Goal: Information Seeking & Learning: Find specific page/section

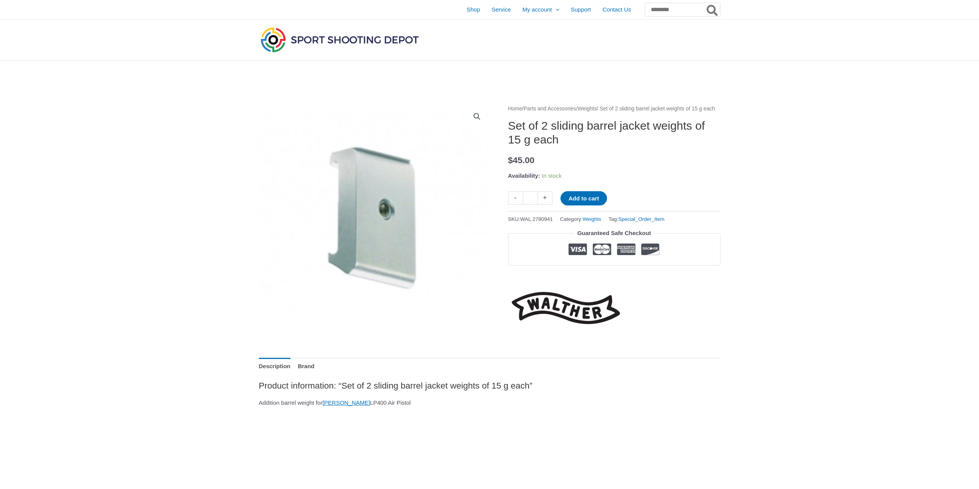
click at [545, 205] on link "+" at bounding box center [545, 197] width 15 height 13
type input "*"
click at [466, 10] on span "Shop" at bounding box center [472, 9] width 13 height 19
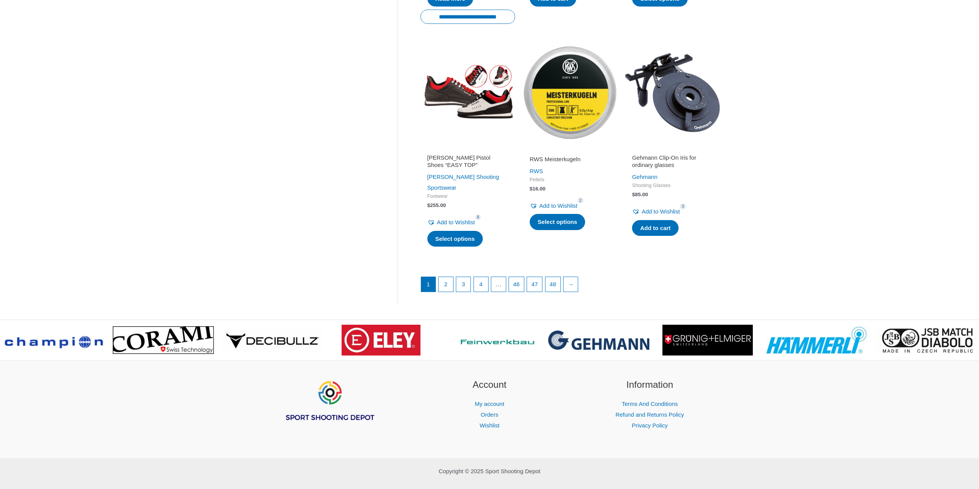
scroll to position [978, 0]
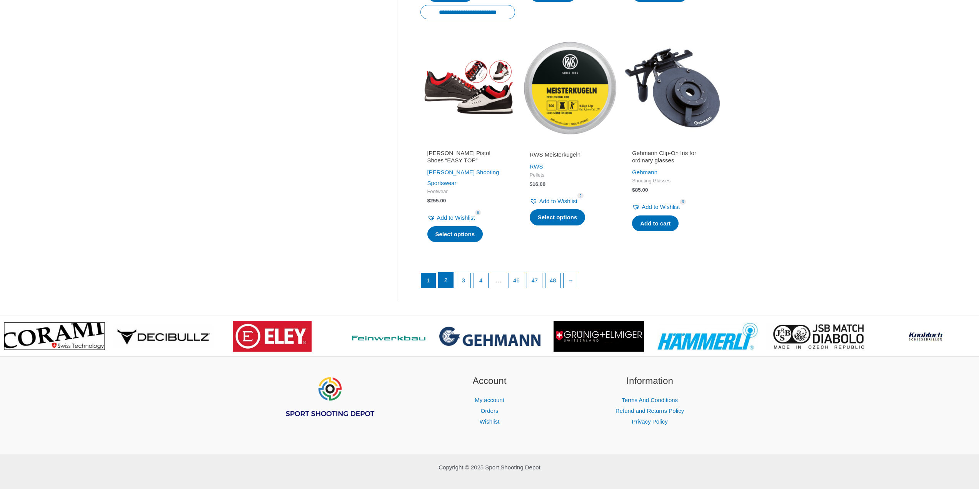
click at [445, 273] on link "2" at bounding box center [445, 279] width 15 height 15
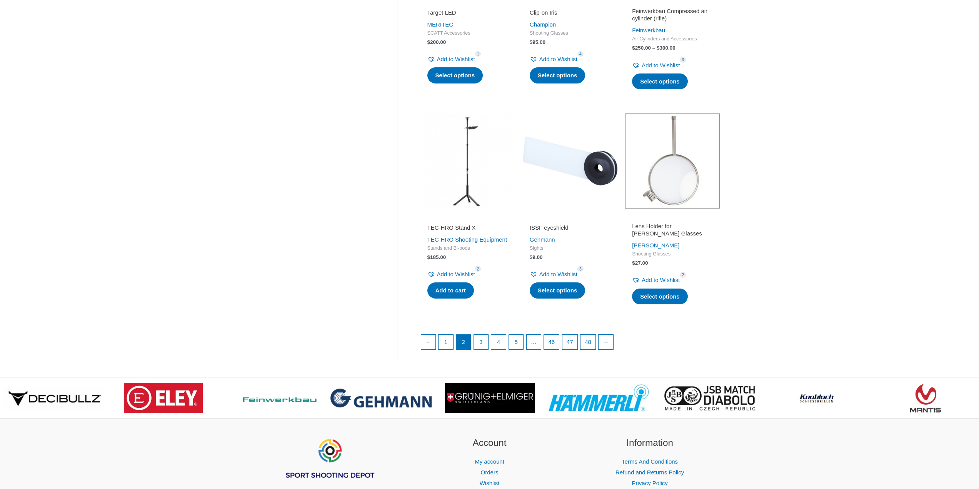
scroll to position [981, 0]
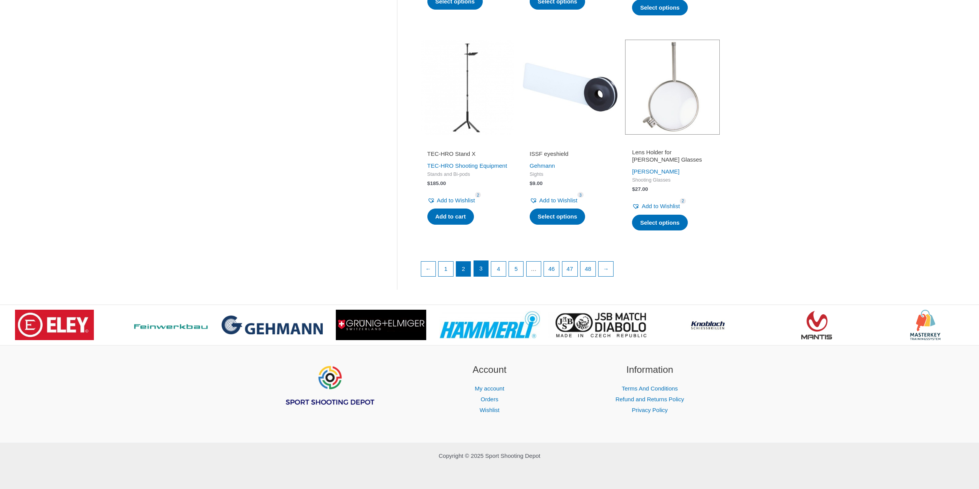
click at [481, 269] on link "3" at bounding box center [481, 268] width 15 height 15
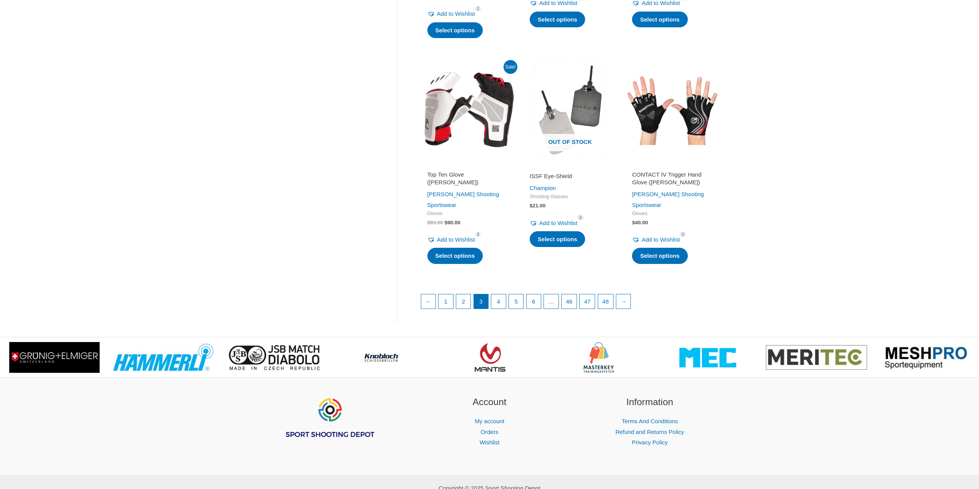
scroll to position [1006, 0]
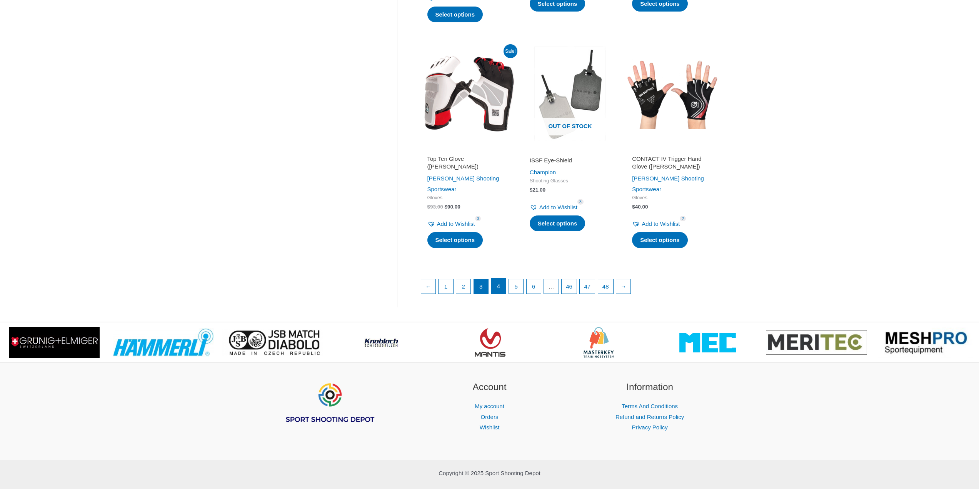
click at [500, 278] on link "4" at bounding box center [498, 285] width 15 height 15
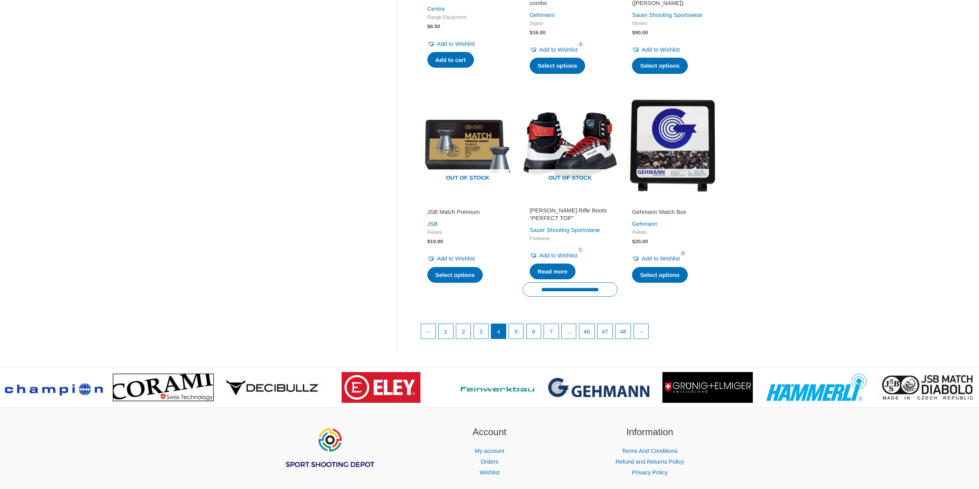
scroll to position [961, 0]
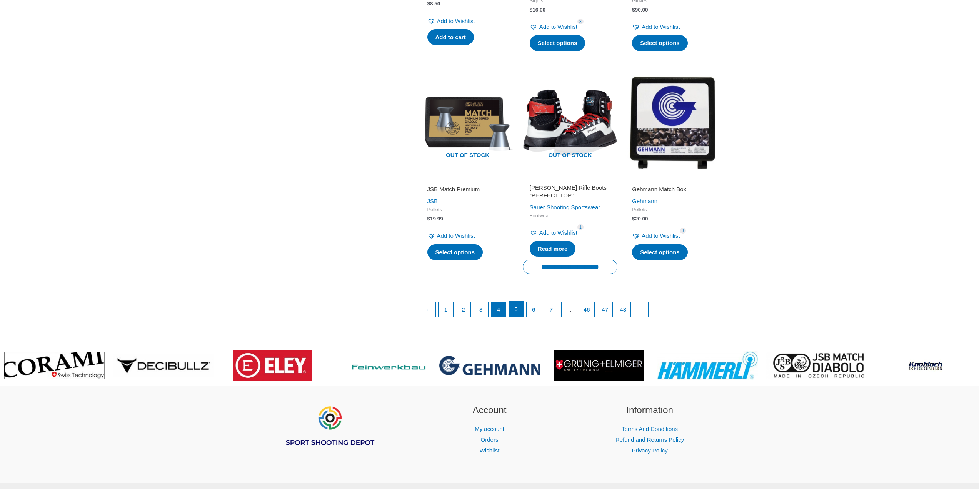
click at [518, 303] on link "5" at bounding box center [516, 308] width 15 height 15
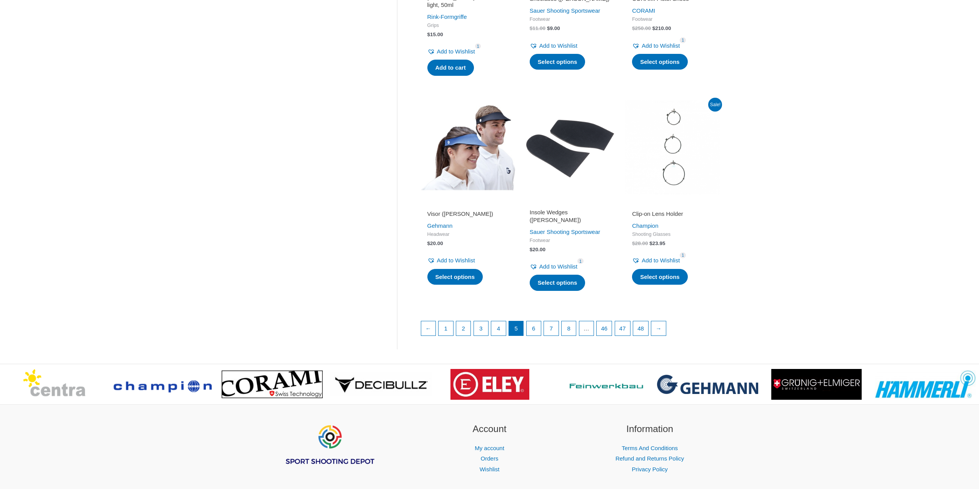
scroll to position [923, 0]
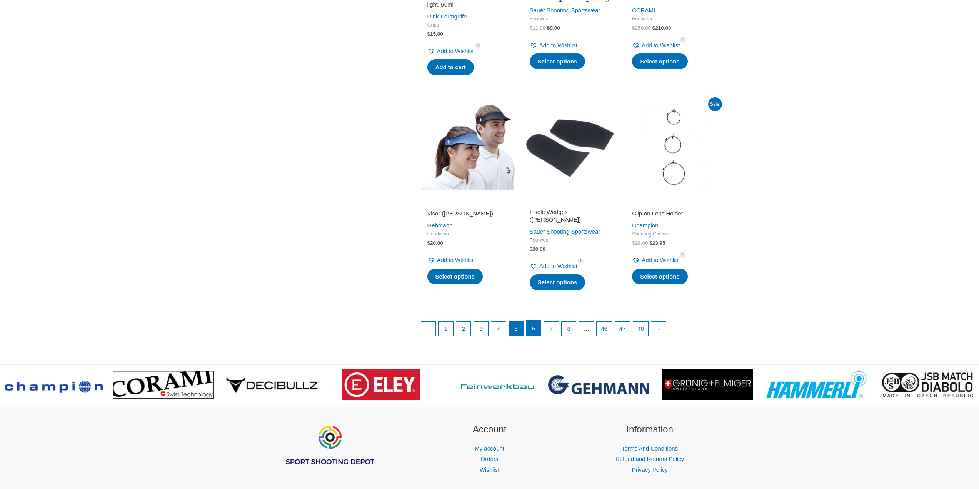
click at [535, 323] on link "6" at bounding box center [533, 328] width 15 height 15
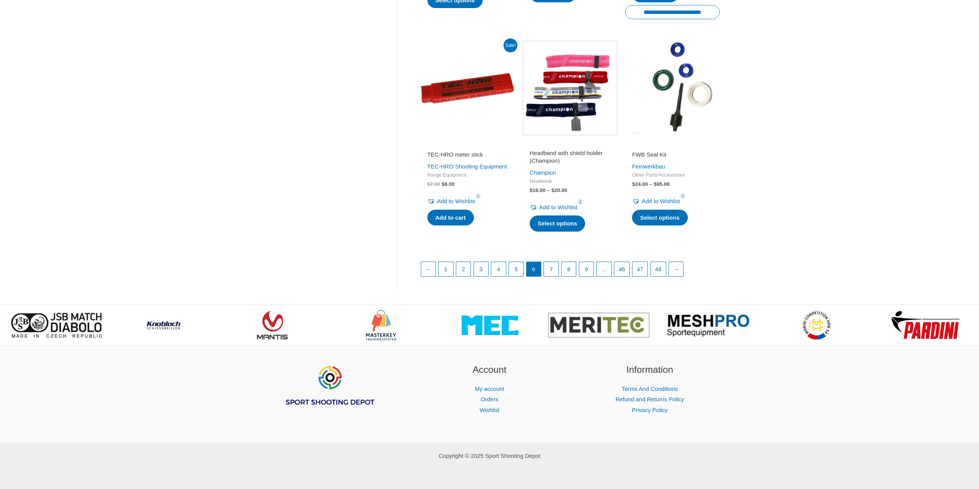
scroll to position [1034, 0]
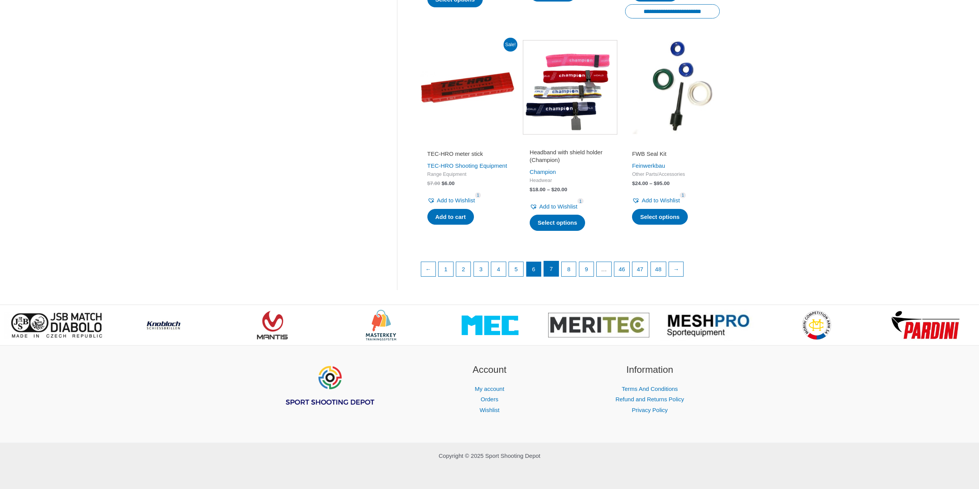
click at [553, 270] on link "7" at bounding box center [551, 268] width 15 height 15
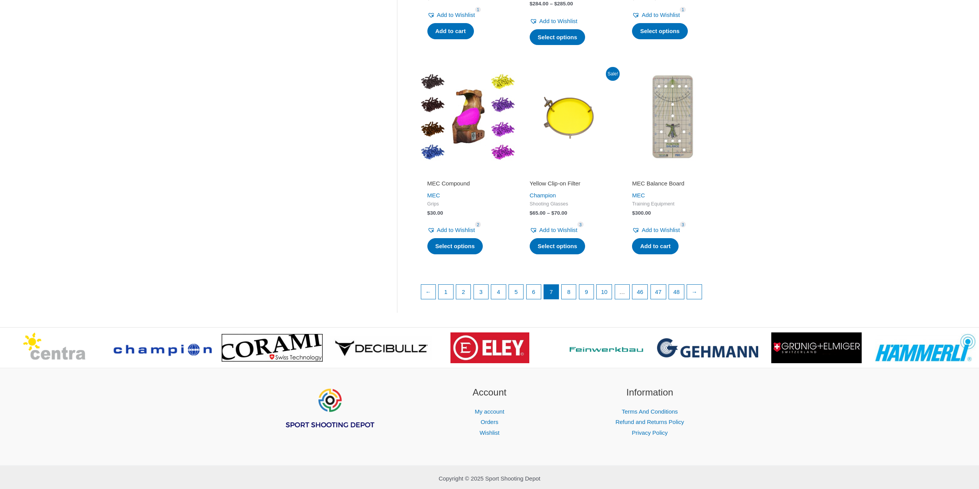
scroll to position [984, 0]
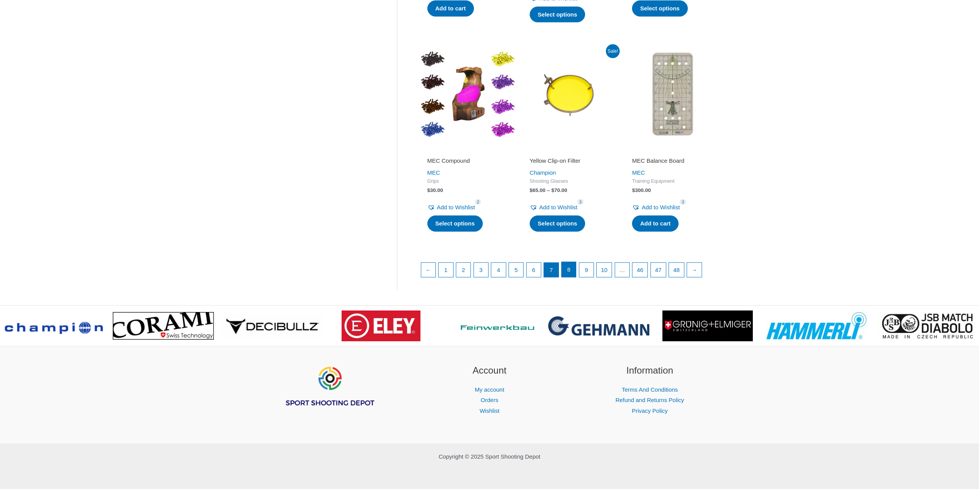
click at [574, 266] on link "8" at bounding box center [568, 269] width 15 height 15
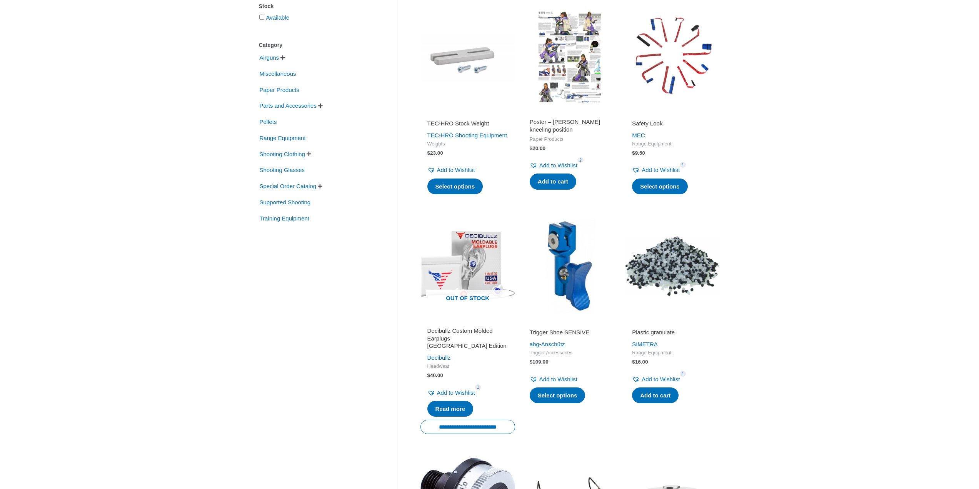
scroll to position [154, 0]
click at [469, 276] on img at bounding box center [467, 265] width 95 height 95
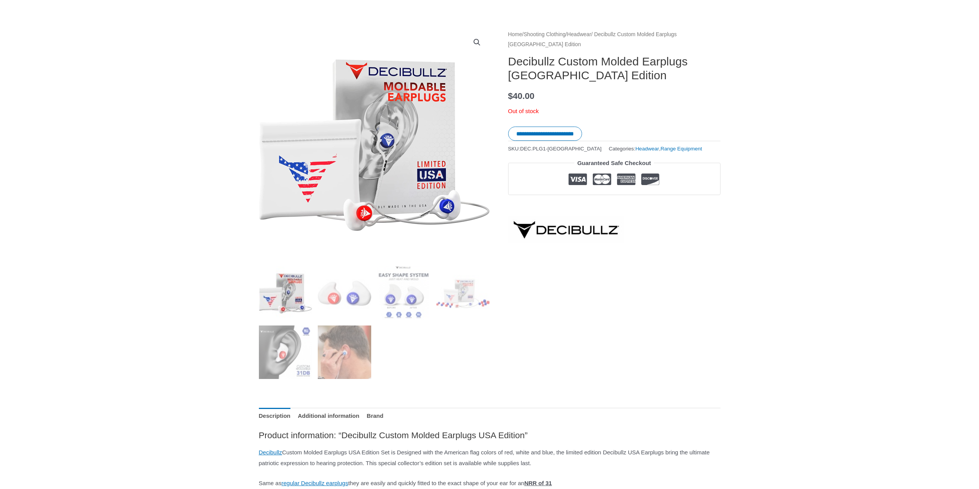
scroll to position [77, 0]
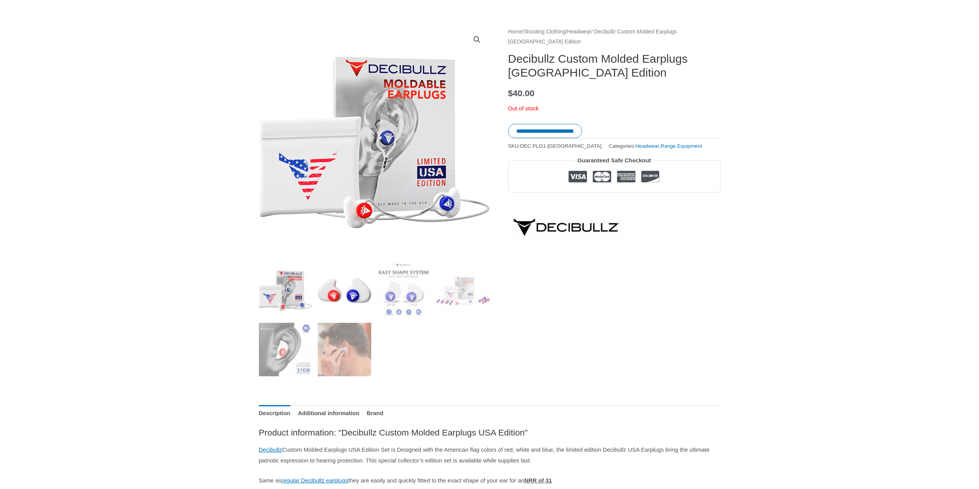
click at [338, 301] on img at bounding box center [344, 289] width 53 height 53
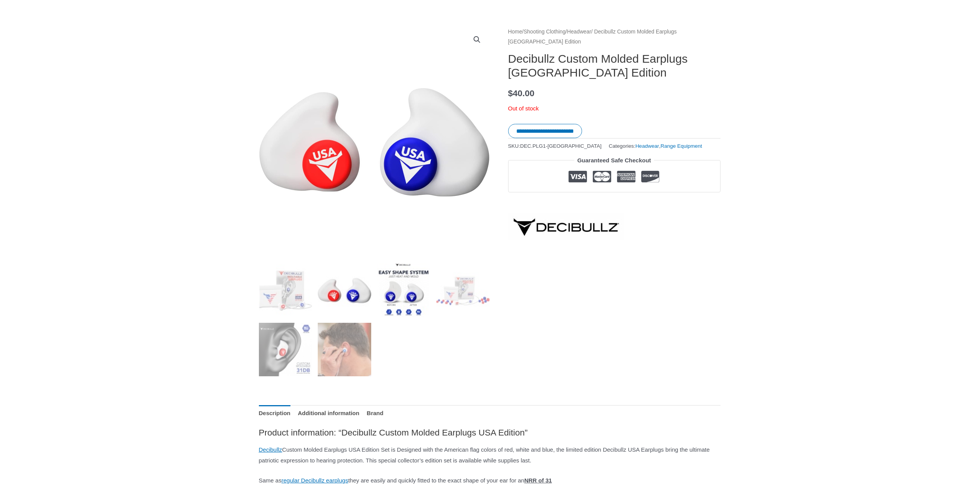
click at [398, 300] on img at bounding box center [403, 289] width 53 height 53
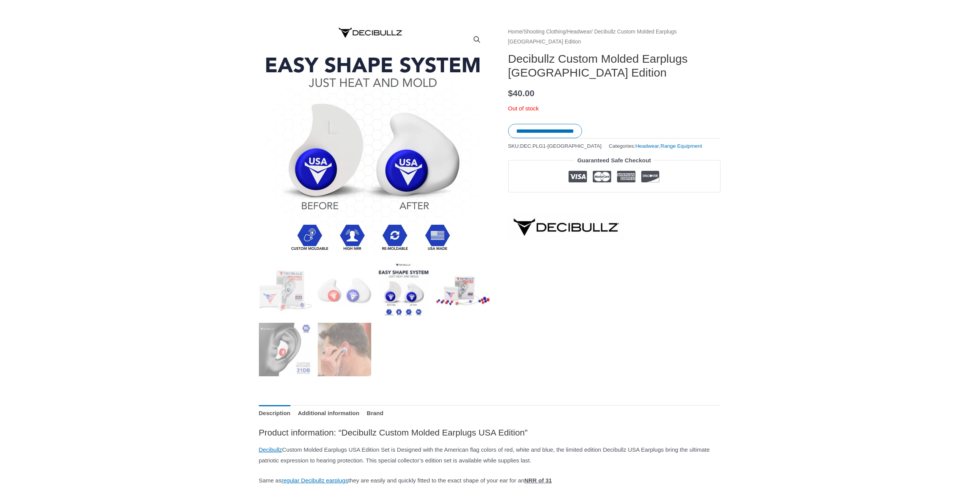
click at [458, 300] on img at bounding box center [462, 289] width 53 height 53
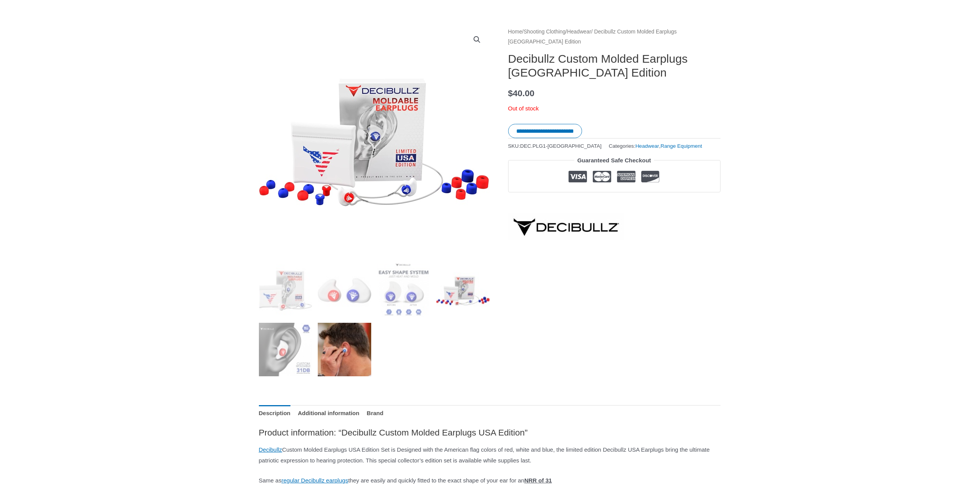
click at [355, 345] on img at bounding box center [344, 349] width 53 height 53
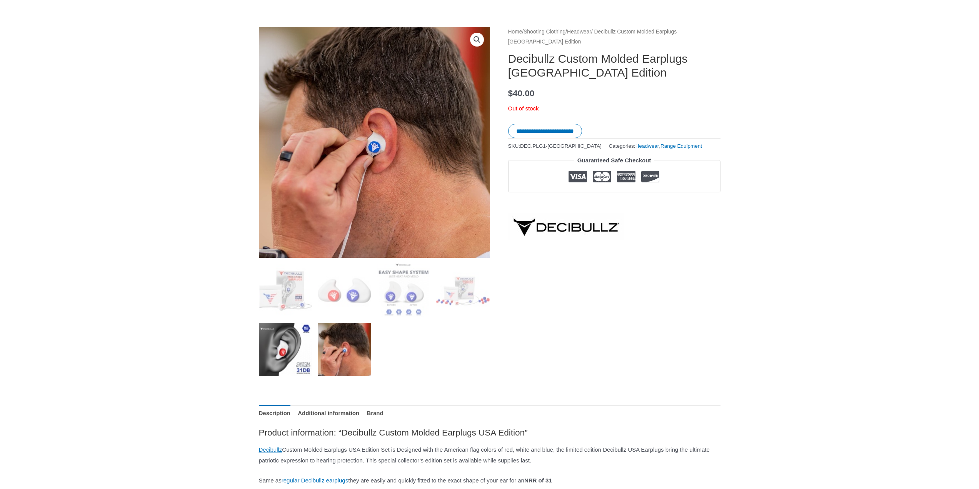
click at [301, 350] on img at bounding box center [285, 349] width 53 height 53
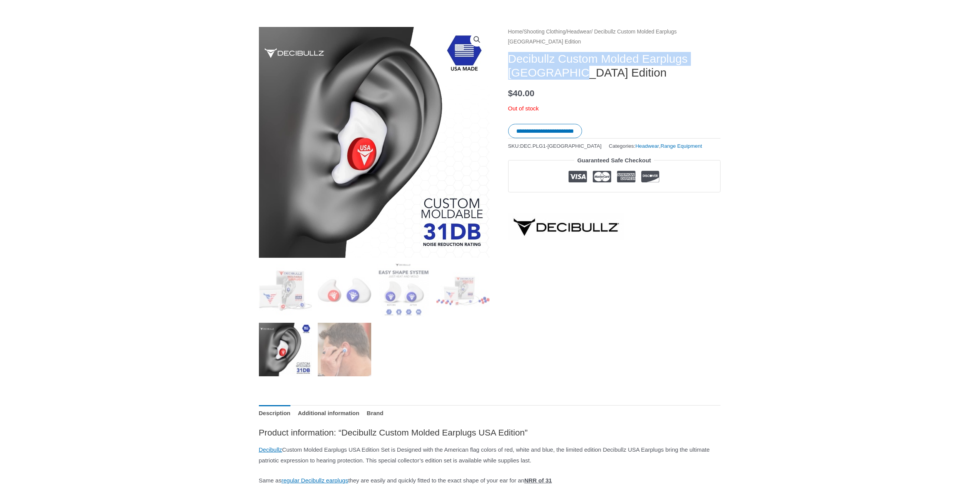
drag, startPoint x: 509, startPoint y: 61, endPoint x: 580, endPoint y: 72, distance: 71.2
click at [580, 72] on h1 "Decibullz Custom Molded Earplugs USA Edition" at bounding box center [614, 66] width 212 height 28
copy h1 "Decibullz Custom Molded Earplugs USA Edition"
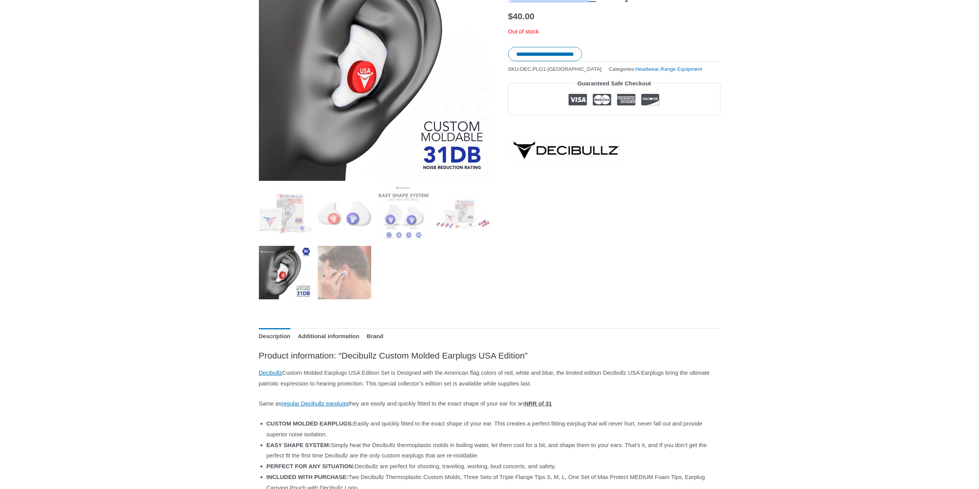
scroll to position [0, 0]
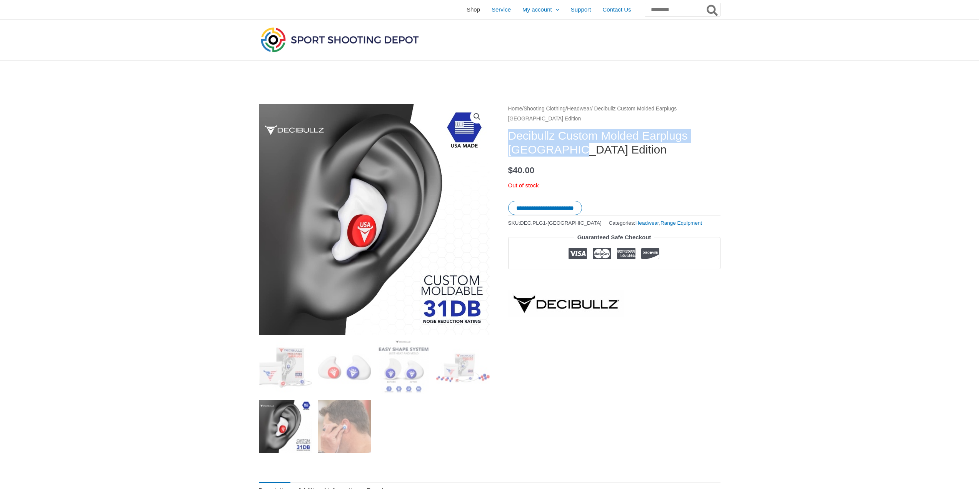
click at [466, 8] on span "Shop" at bounding box center [472, 9] width 13 height 19
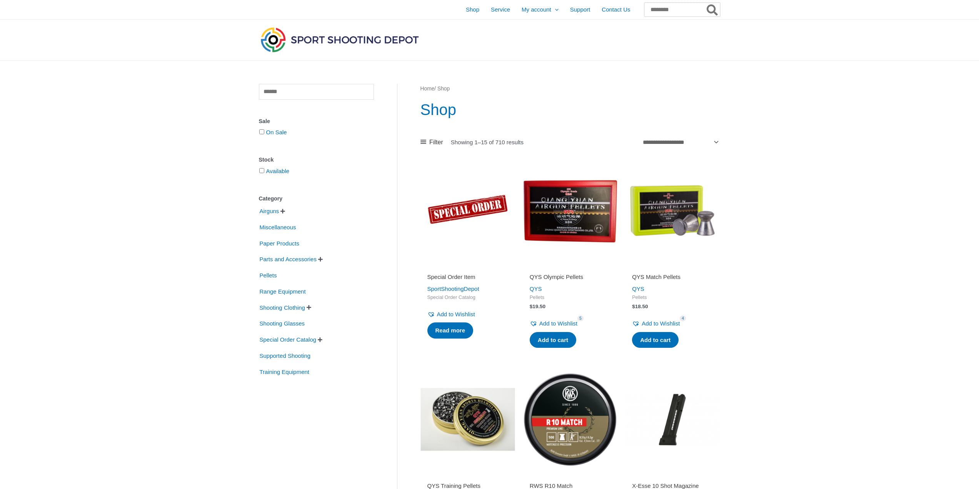
click at [673, 8] on input "Search for:" at bounding box center [682, 10] width 76 height 14
paste input "**********"
click at [679, 13] on input "**********" at bounding box center [672, 9] width 96 height 15
type input "*"
paste input "**********"
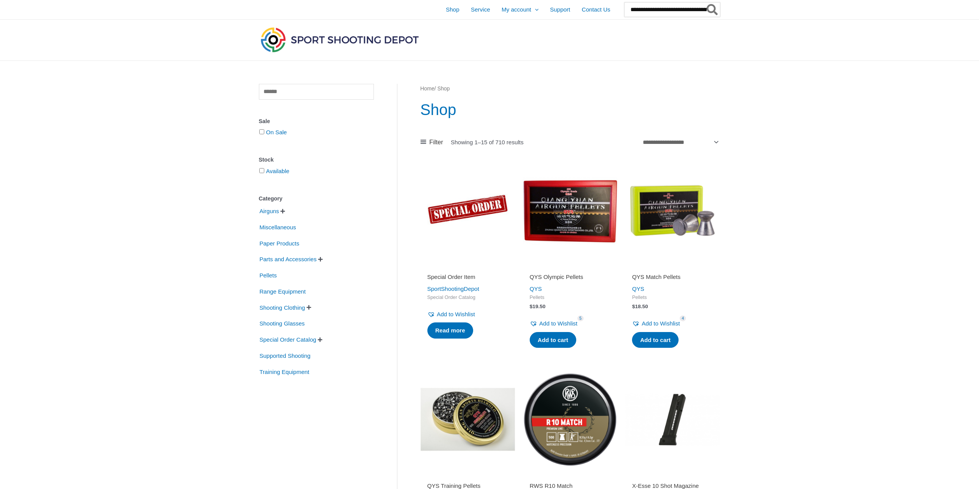
scroll to position [0, 50]
type input "**********"
click at [705, 2] on button "Search" at bounding box center [712, 9] width 15 height 15
